Goal: Transaction & Acquisition: Book appointment/travel/reservation

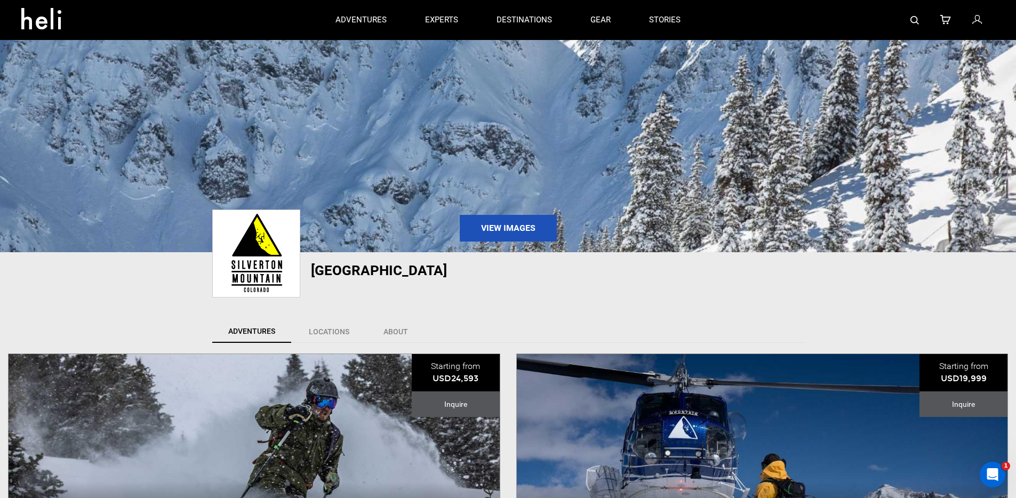
click at [915, 20] on img at bounding box center [914, 20] width 9 height 9
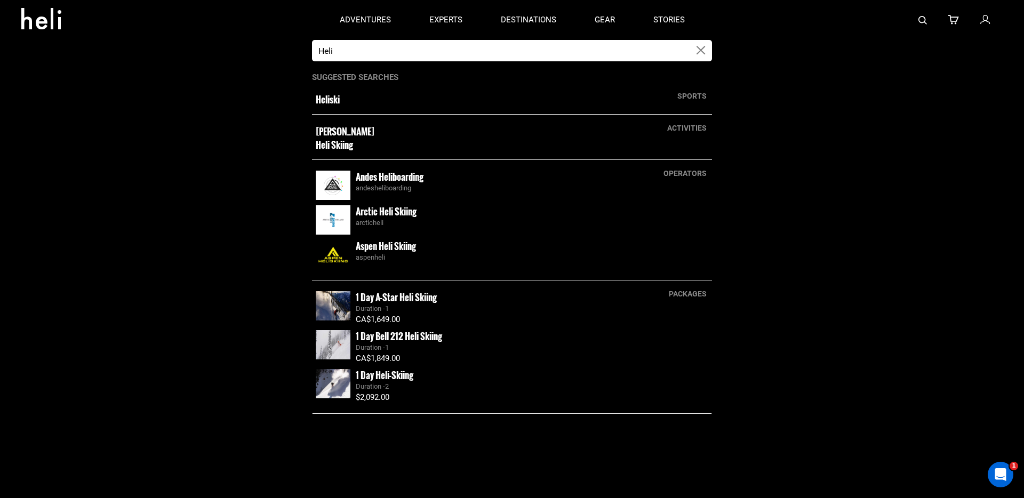
click at [331, 98] on small "Heliski" at bounding box center [473, 99] width 314 height 13
type input "Heliski"
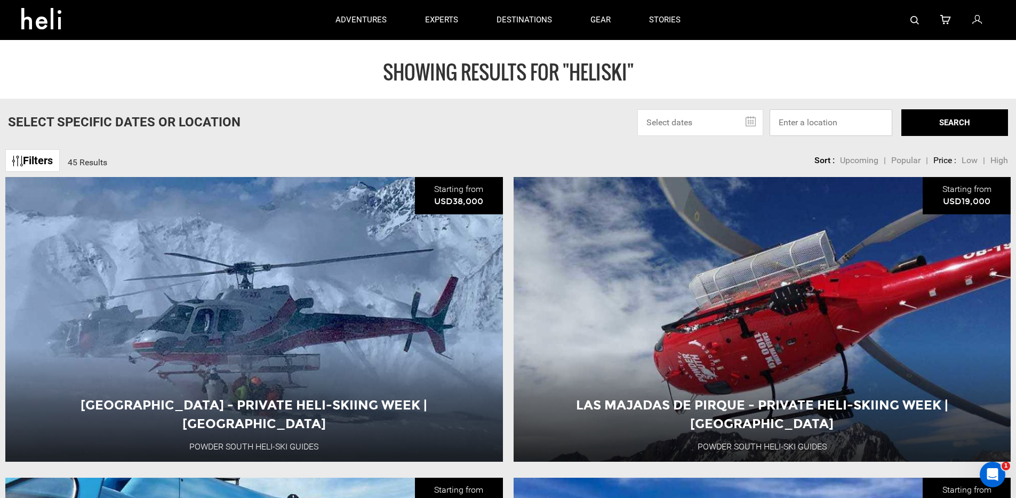
click at [808, 123] on input at bounding box center [830, 122] width 123 height 27
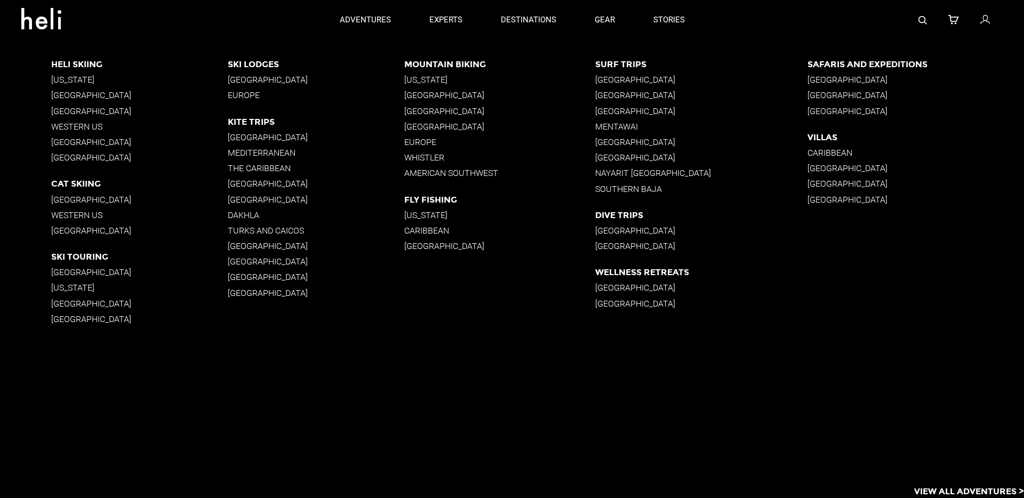
click at [69, 94] on p "British Columbia" at bounding box center [139, 95] width 176 height 10
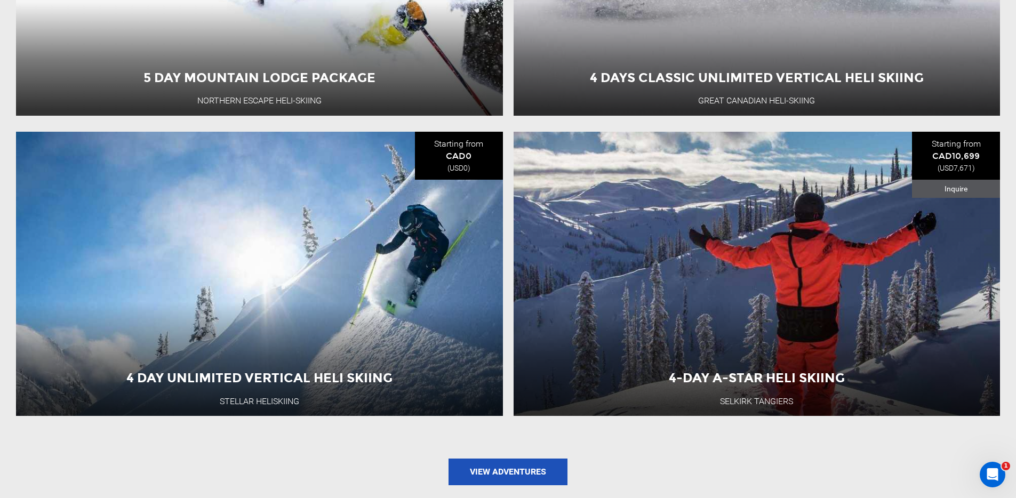
scroll to position [1462, 0]
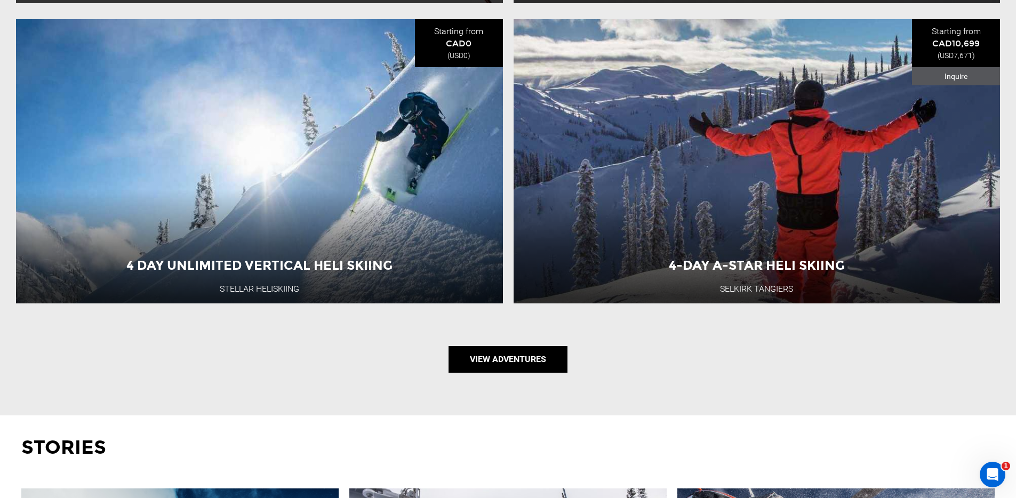
click at [505, 370] on link "View Adventures" at bounding box center [507, 359] width 119 height 27
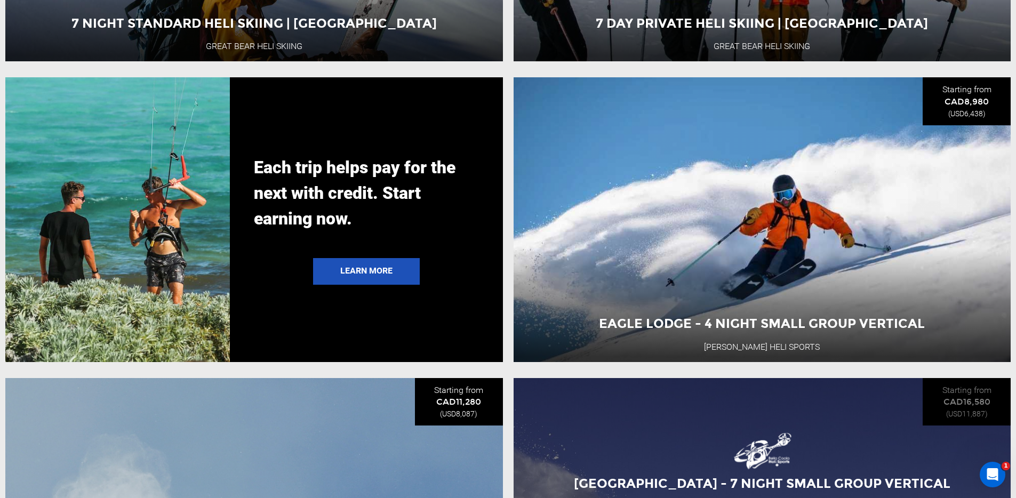
scroll to position [2396, 0]
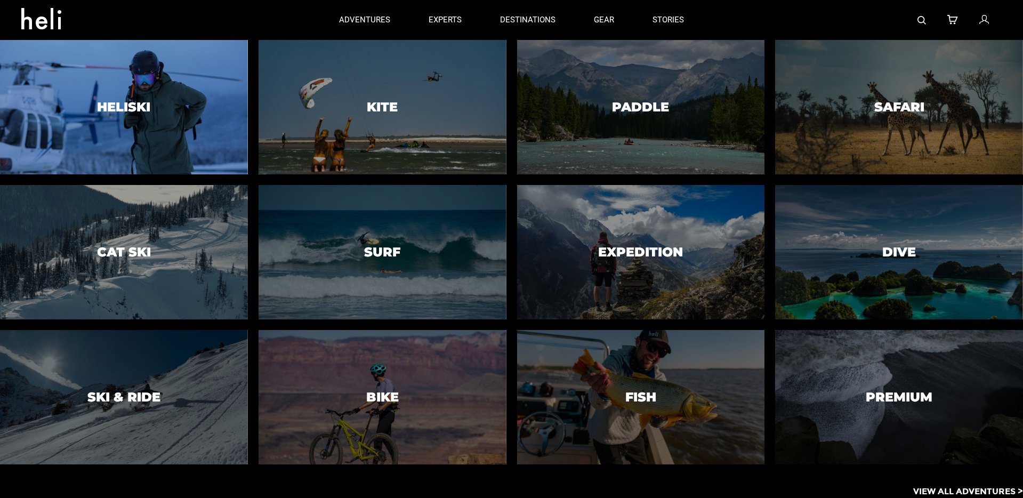
click at [98, 135] on div at bounding box center [123, 106] width 253 height 137
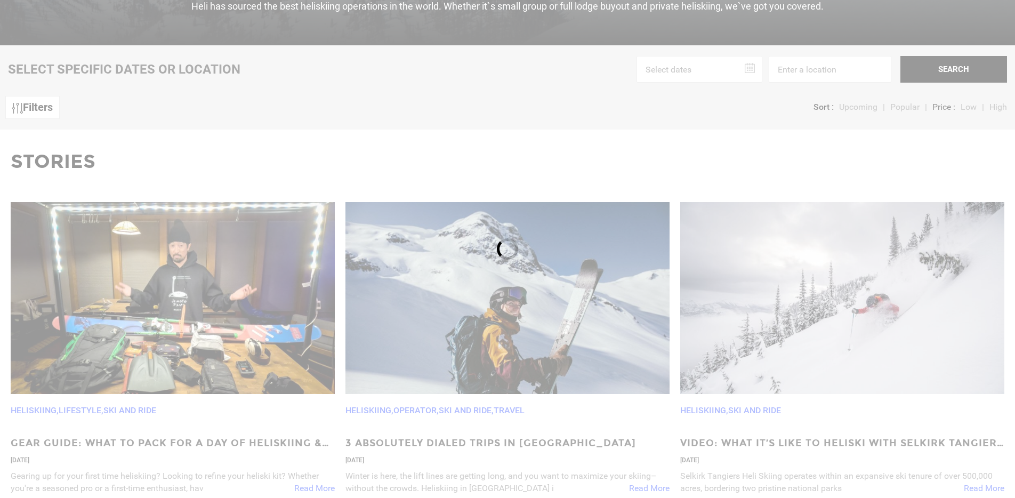
scroll to position [394, 0]
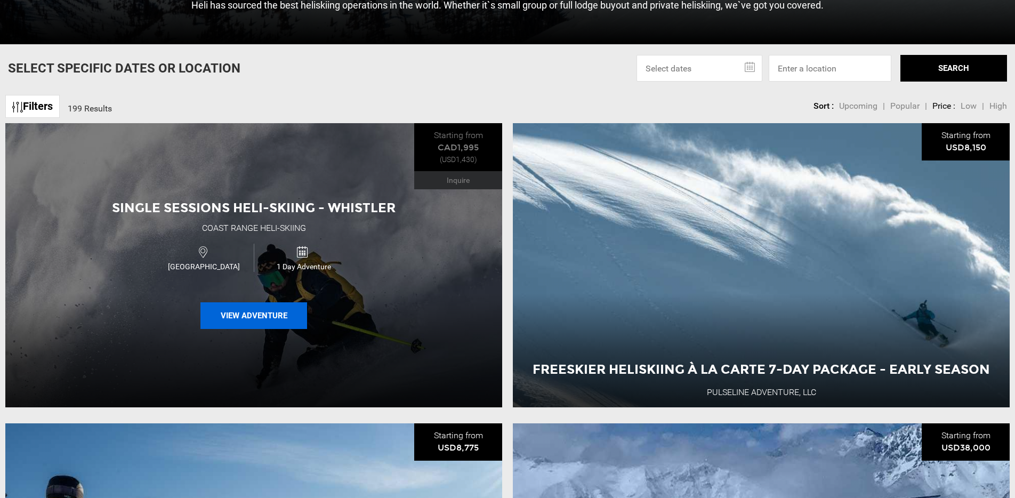
click at [242, 313] on button "View Adventure" at bounding box center [253, 315] width 107 height 27
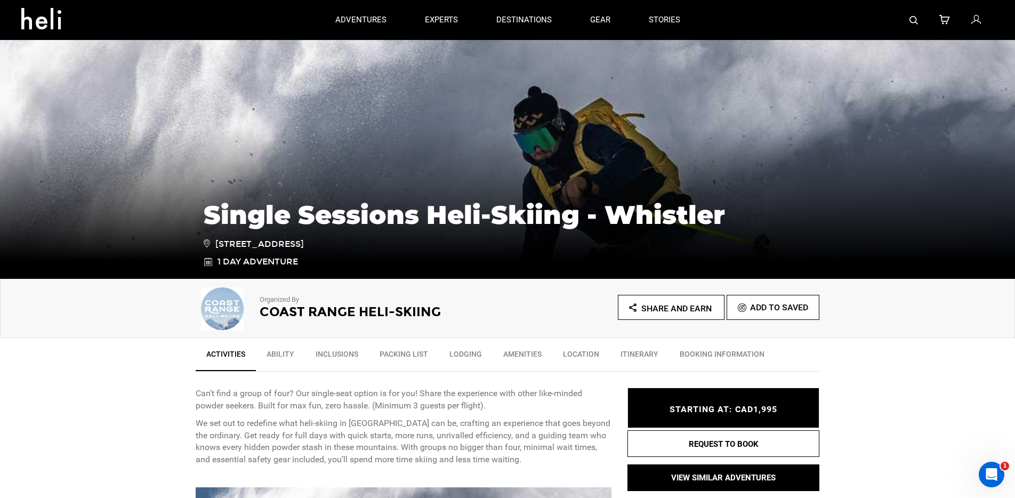
click at [497, 329] on div "Organized By Coast Range Heli-Skiing Share and Earn Add To Saved" at bounding box center [507, 308] width 1015 height 59
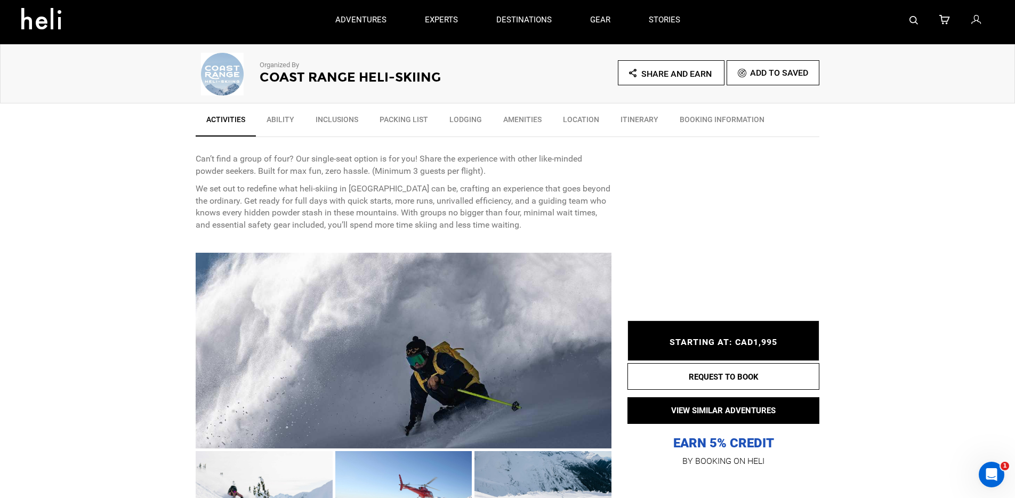
scroll to position [122, 0]
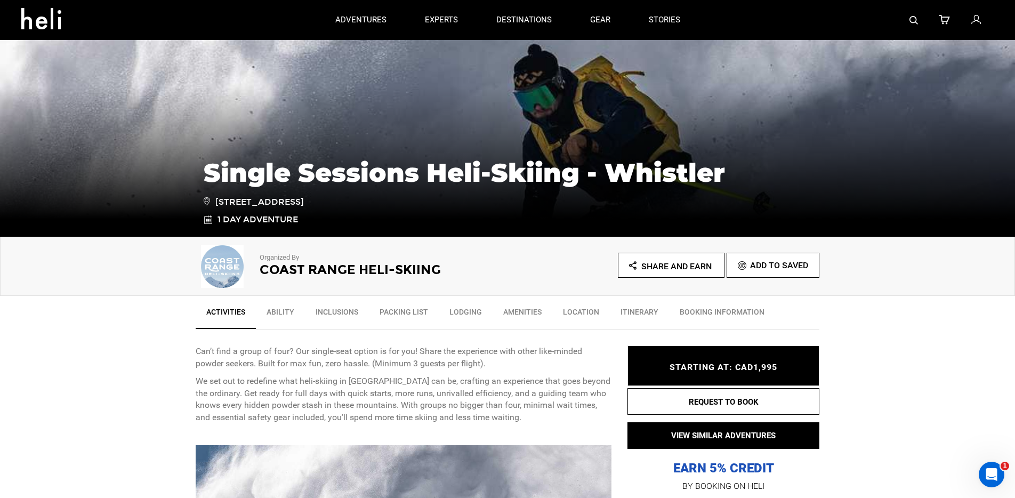
click at [304, 272] on h2 "Coast Range Heli-Skiing" at bounding box center [369, 270] width 219 height 14
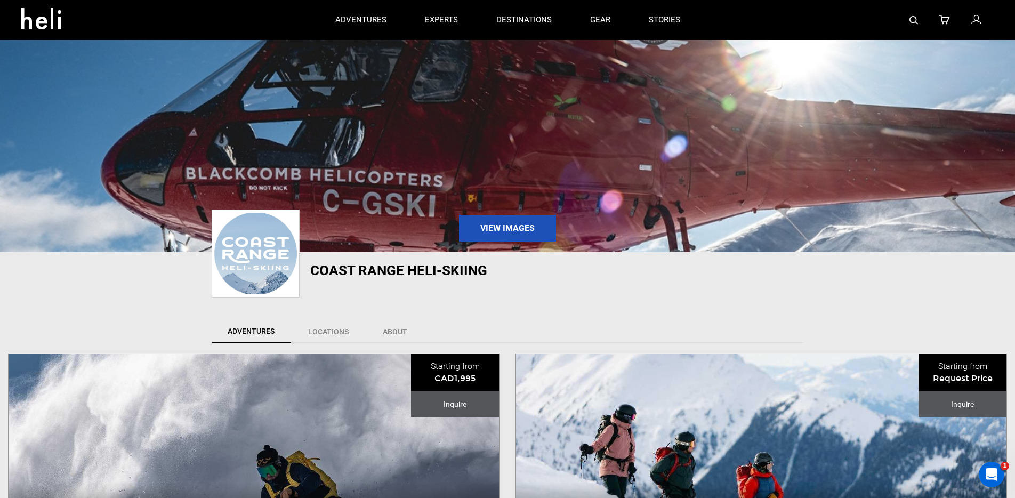
click at [155, 300] on div "Coast Range Heli-Skiing View Community" at bounding box center [507, 281] width 1015 height 58
click at [114, 278] on div "Coast Range Heli-Skiing View Community" at bounding box center [507, 281] width 1015 height 58
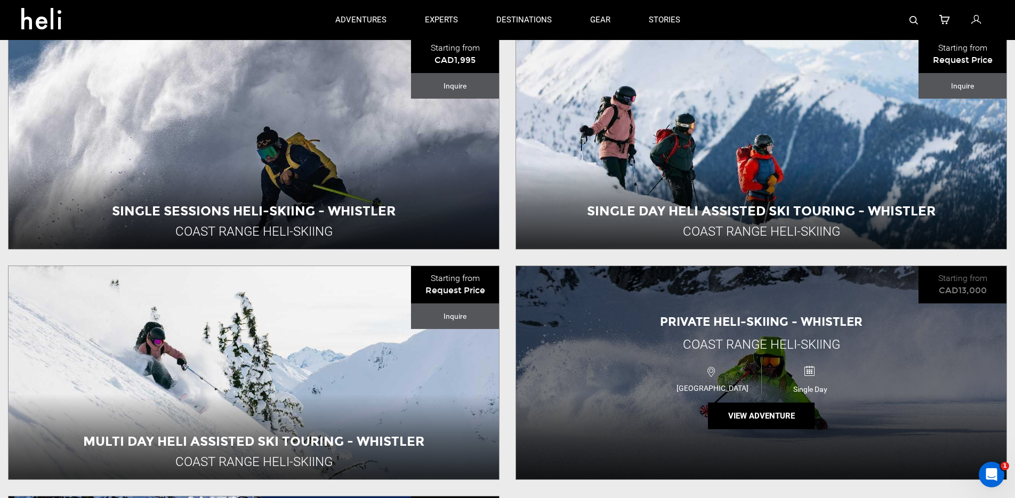
scroll to position [265, 0]
